Goal: Answer question/provide support: Share knowledge or assist other users

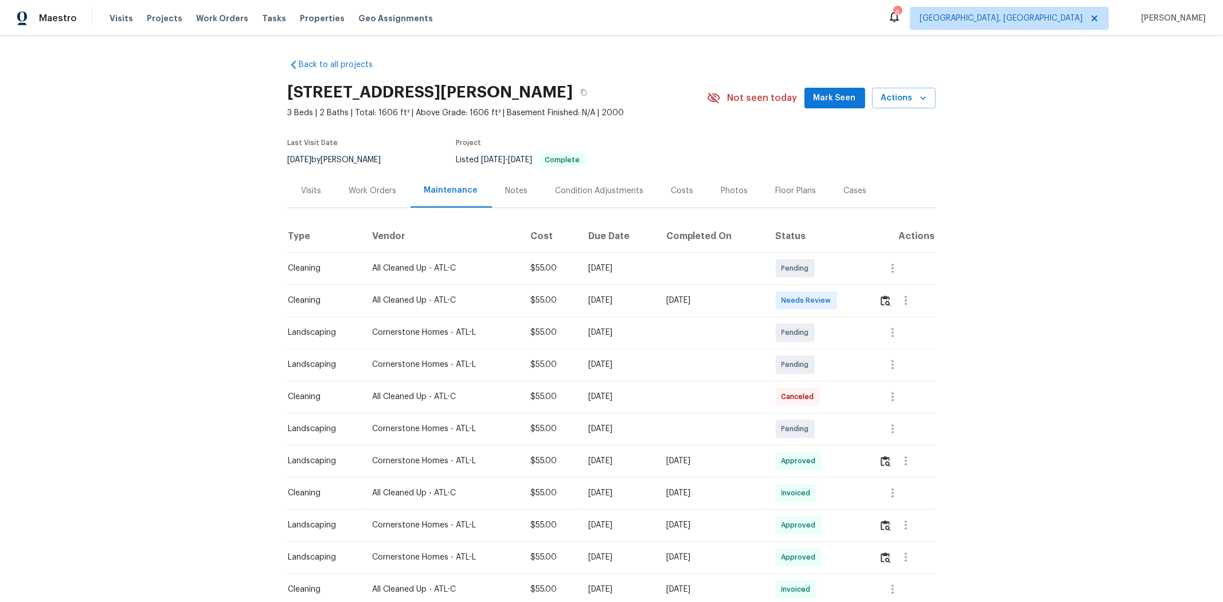
click at [869, 297] on div at bounding box center [907, 301] width 56 height 28
click at [869, 302] on button "button" at bounding box center [906, 301] width 28 height 28
click at [869, 305] on div at bounding box center [611, 301] width 1223 height 602
click at [869, 305] on img "button" at bounding box center [886, 300] width 10 height 11
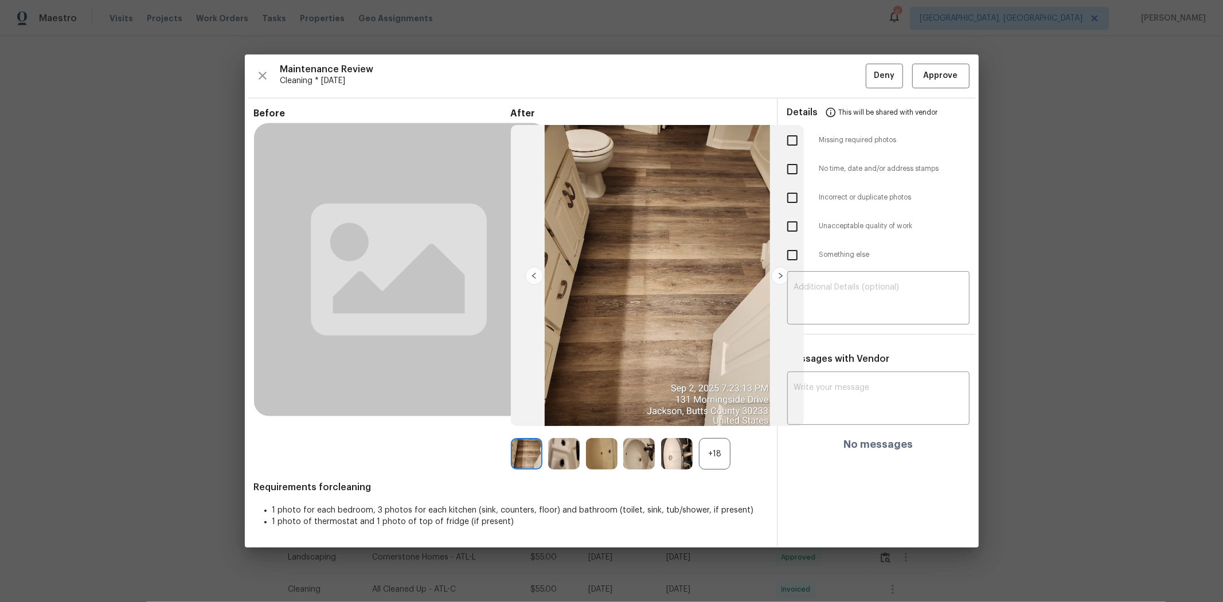
click at [793, 143] on input "checkbox" at bounding box center [793, 140] width 24 height 24
checkbox input "true"
click at [855, 291] on textarea at bounding box center [878, 299] width 169 height 32
paste textarea "Maintenance Audit Team: Hello! Unfortunately, this cleaning visit completed on …"
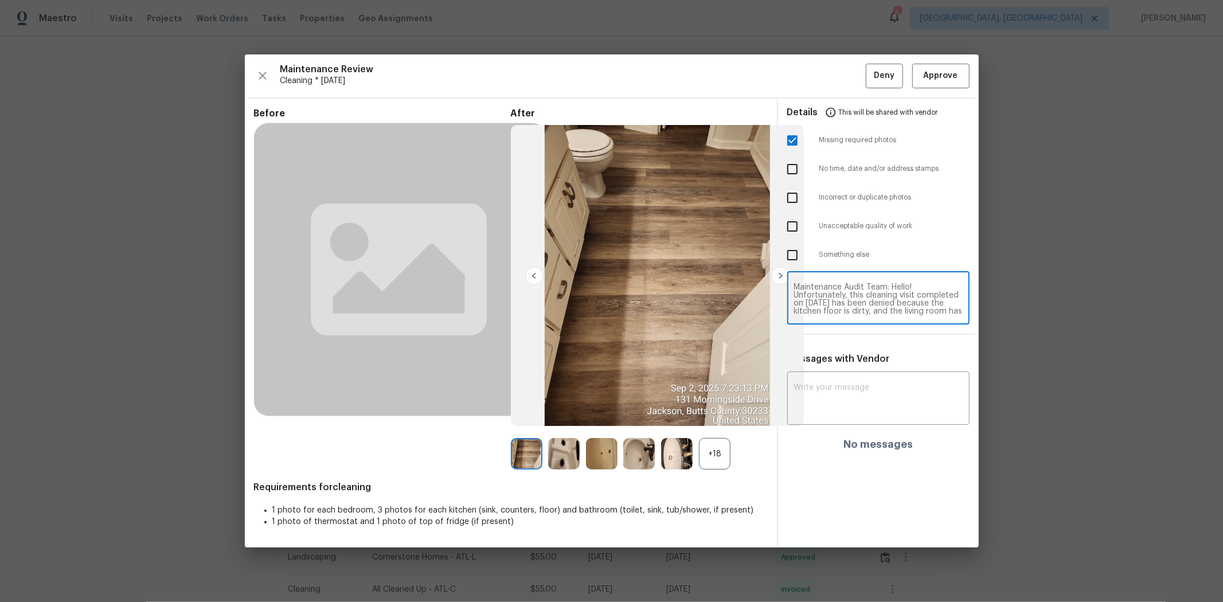
scroll to position [104, 0]
type textarea "Maintenance Audit Team: Hello! Unfortunately, this cleaning visit completed on …"
click at [794, 224] on input "checkbox" at bounding box center [793, 227] width 24 height 24
checkbox input "true"
click at [796, 142] on input "checkbox" at bounding box center [793, 140] width 24 height 24
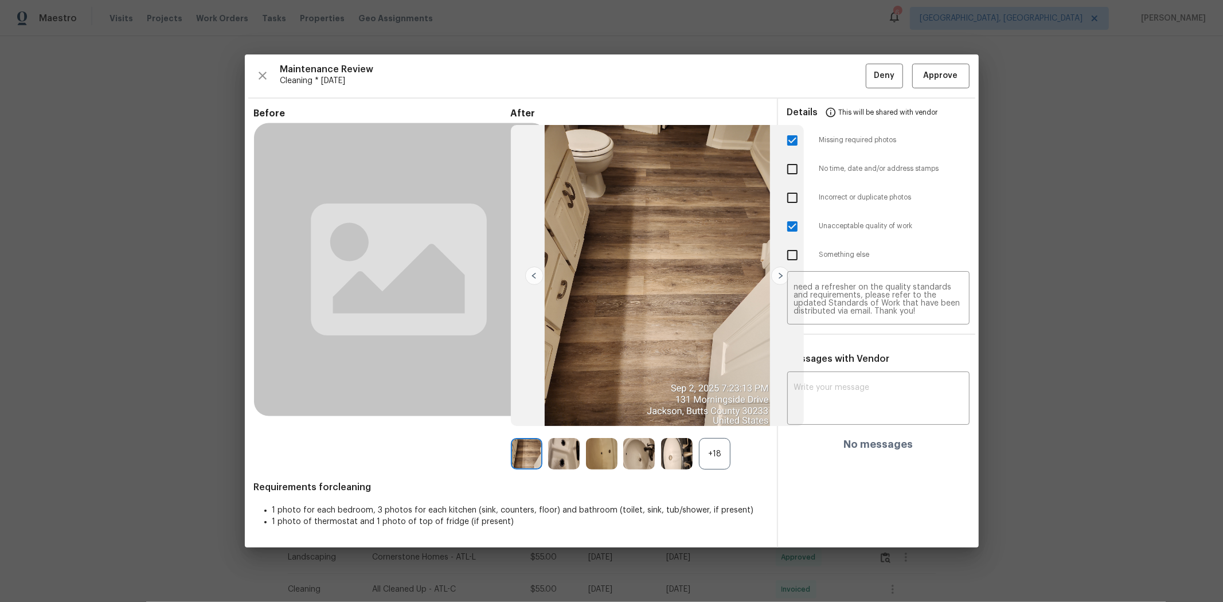
checkbox input "false"
click at [869, 291] on textarea "Maintenance Audit Team: Hello! Unfortunately, this cleaning visit completed on …" at bounding box center [878, 299] width 169 height 32
click at [857, 388] on textarea at bounding box center [878, 400] width 169 height 32
paste textarea "Maintenance Audit Team: Hello! Unfortunately, this cleaning visit completed on …"
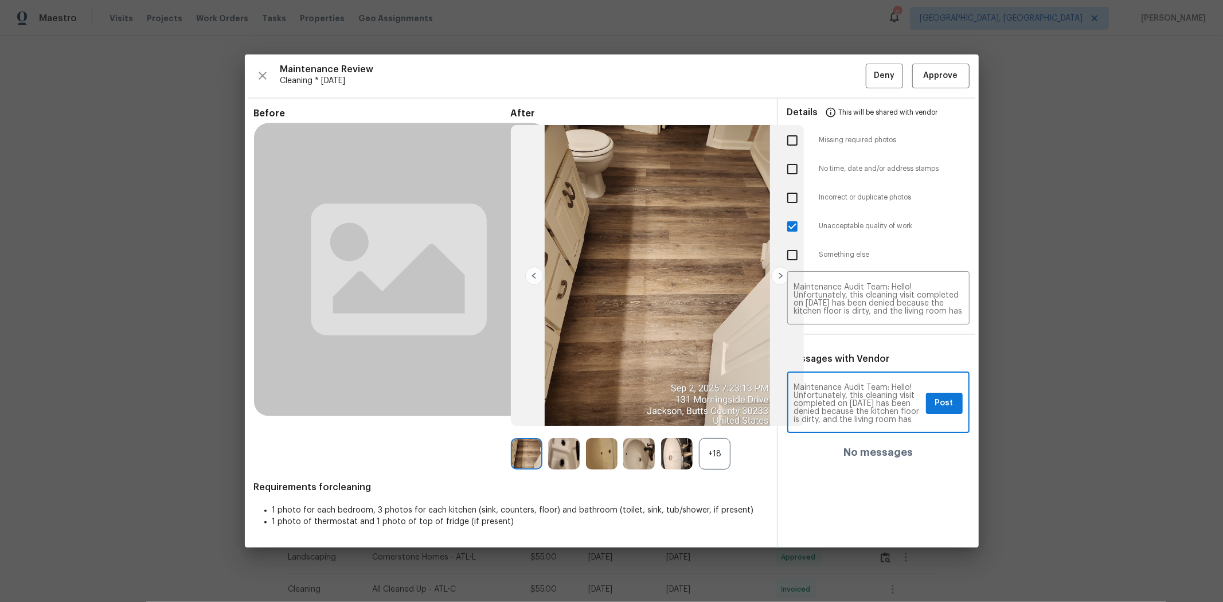
click at [869, 401] on textarea "Maintenance Audit Team: Hello! Unfortunately, this cleaning visit completed on …" at bounding box center [857, 404] width 127 height 40
type textarea "Maintenance Audit Team: Hello! Unfortunately, this cleaning visit completed on …"
click at [869, 401] on button "Post" at bounding box center [944, 403] width 37 height 21
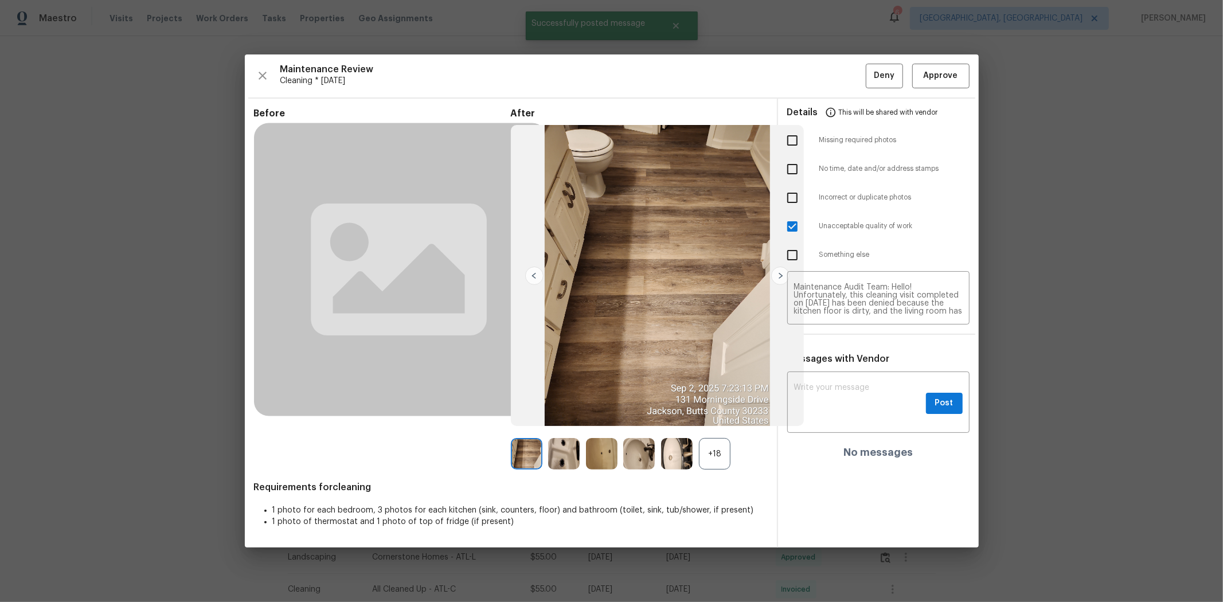
scroll to position [0, 0]
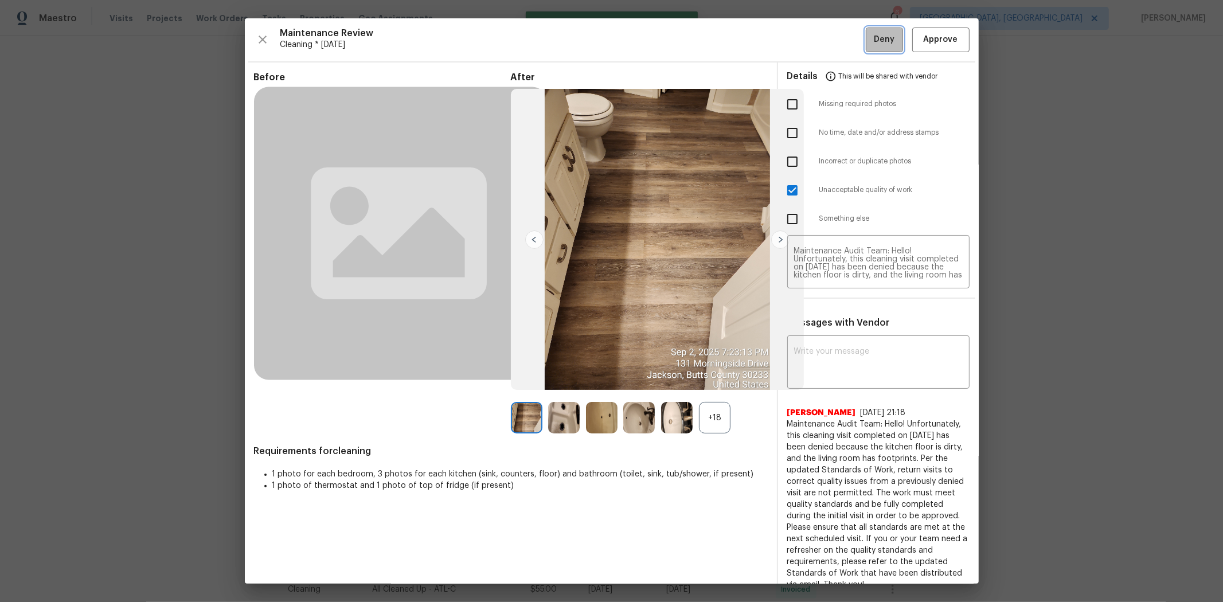
click at [869, 44] on span "Deny" at bounding box center [884, 40] width 21 height 14
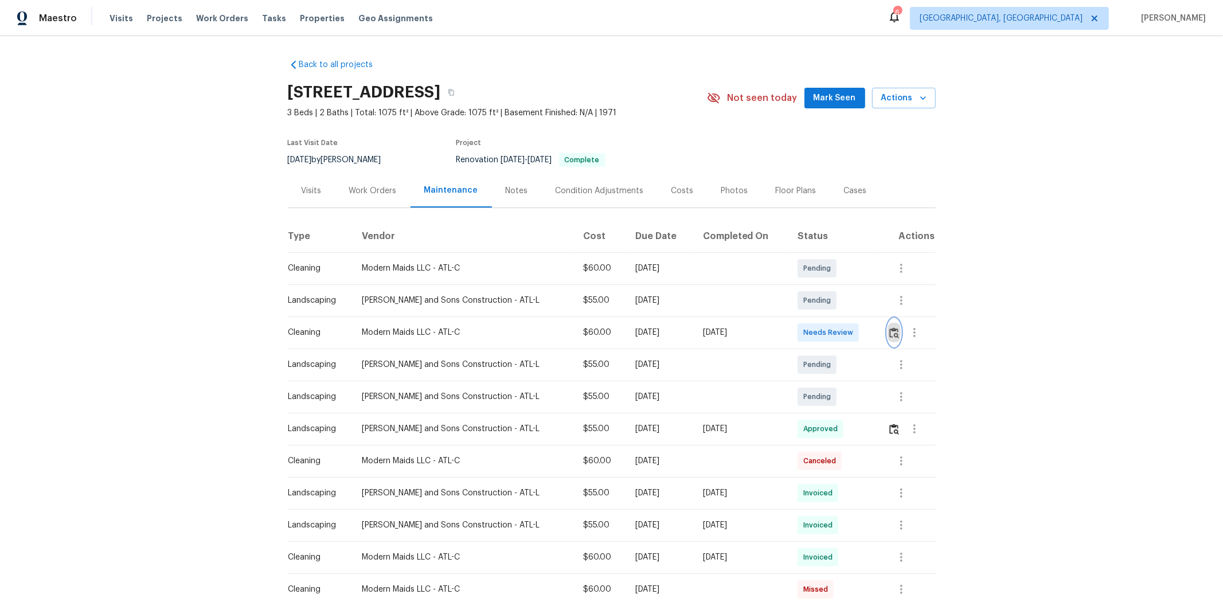
click at [869, 331] on button "button" at bounding box center [894, 333] width 13 height 28
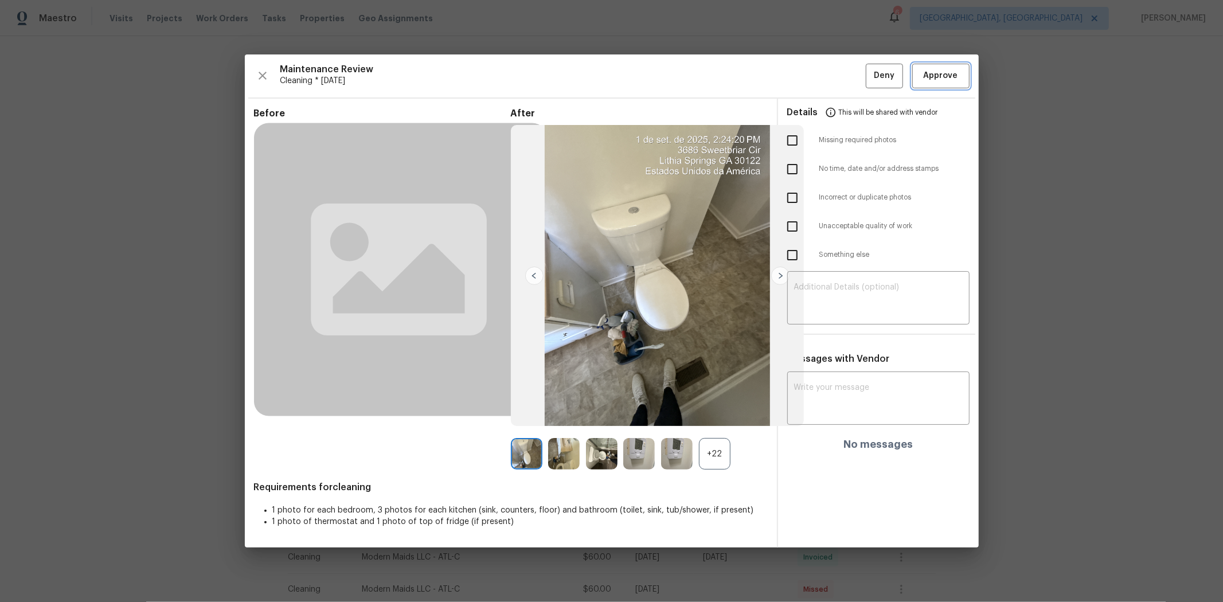
click at [869, 82] on span "Approve" at bounding box center [941, 76] width 34 height 14
